Goal: Task Accomplishment & Management: Manage account settings

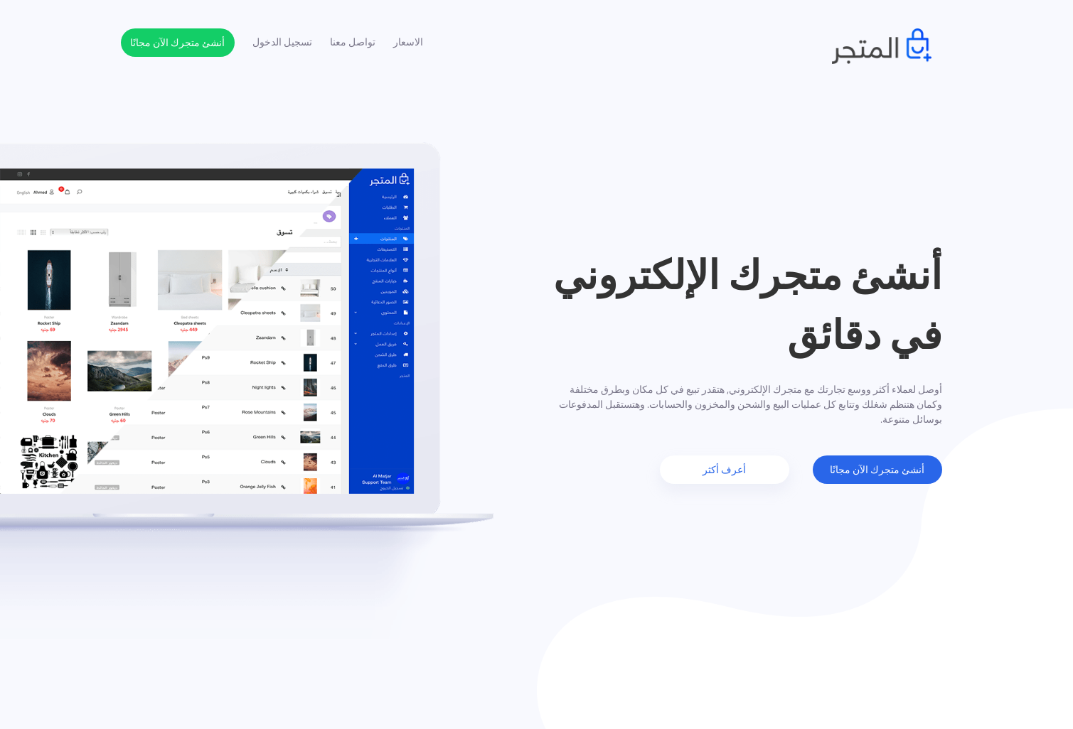
click at [678, 44] on div "الاسعار تواصل معنا تسجيل الدخول أنشئ متجرك الآن مجانًا" at bounding box center [537, 46] width 810 height 36
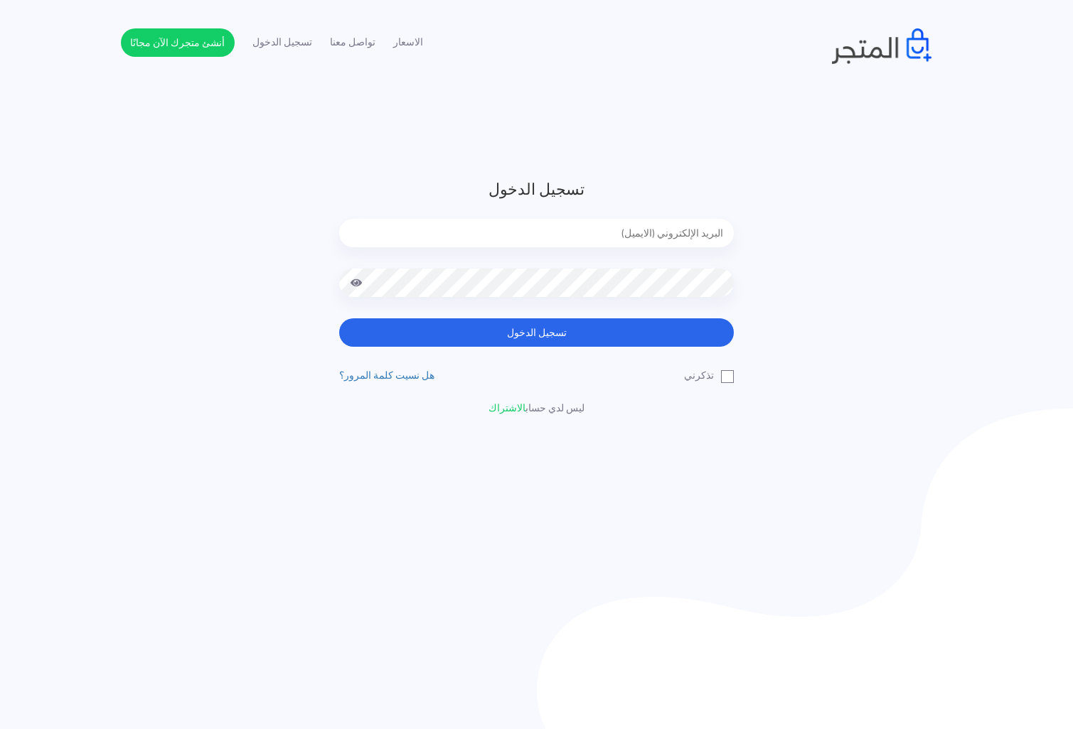
click at [495, 228] on input "email" at bounding box center [536, 233] width 395 height 28
type input "support@almatjar.org"
click at [714, 375] on label "تذكرني" at bounding box center [709, 375] width 50 height 15
click at [724, 375] on input "تذكرني" at bounding box center [728, 372] width 9 height 9
checkbox input "true"
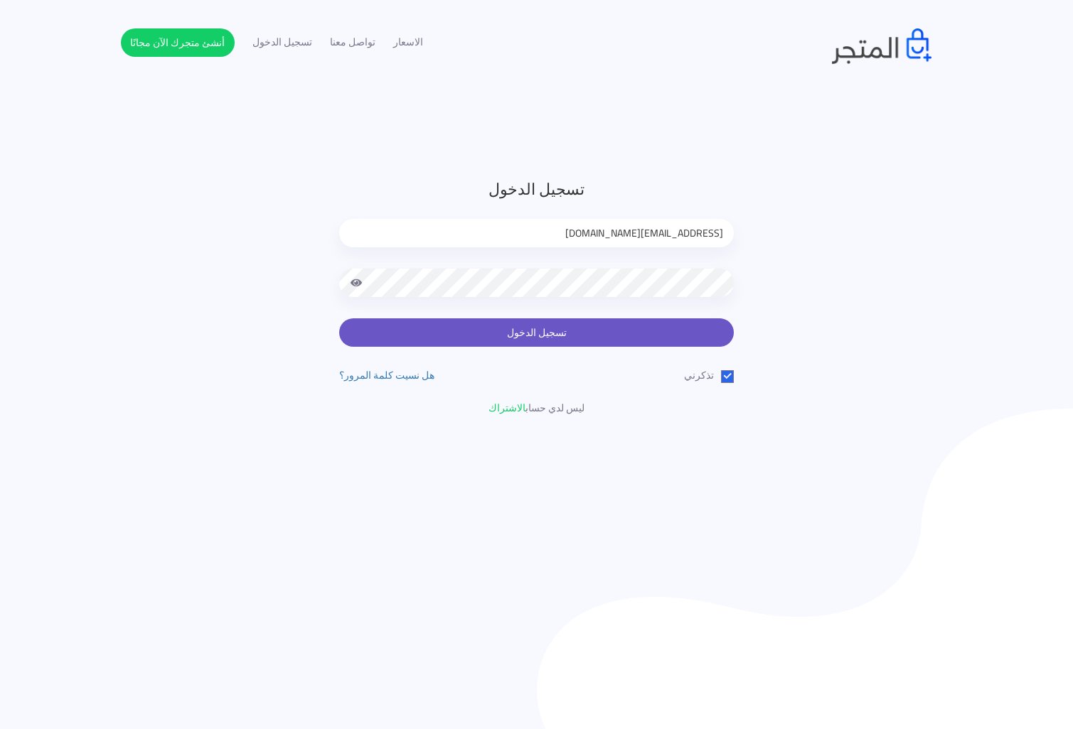
click at [640, 342] on button "تسجيل الدخول" at bounding box center [536, 332] width 395 height 28
